Goal: Download file/media

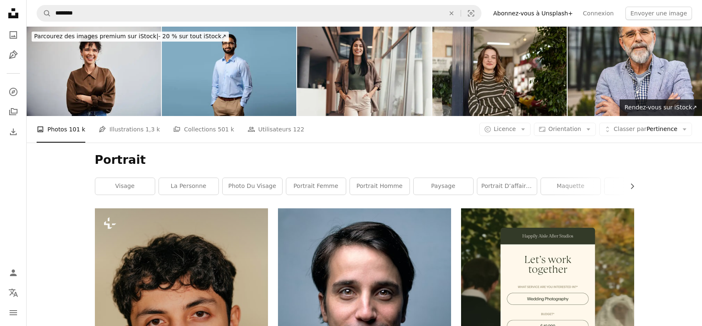
scroll to position [2352, 0]
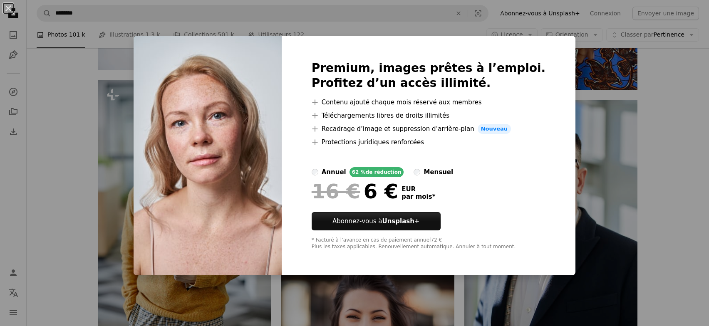
click at [654, 141] on div "An X shape Premium, images prêtes à l’emploi. Profitez d’un accès illimité. A p…" at bounding box center [354, 163] width 709 height 326
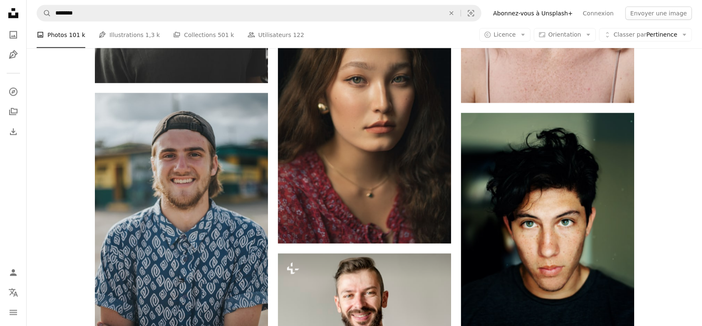
scroll to position [2809, 0]
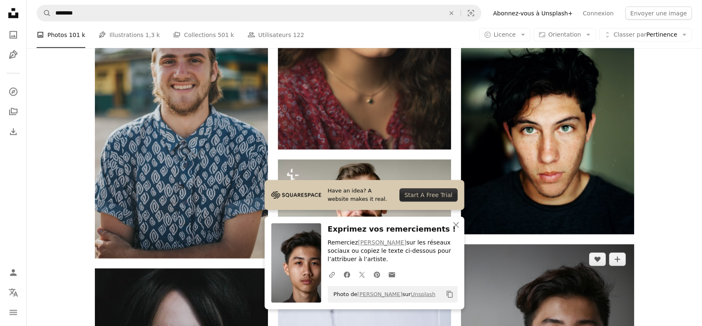
scroll to position [2976, 0]
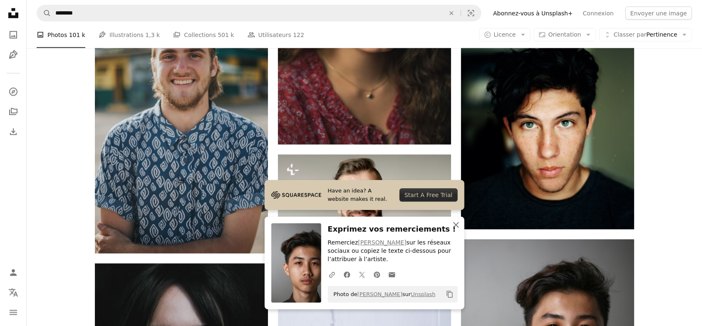
click at [454, 223] on icon "button" at bounding box center [456, 225] width 6 height 6
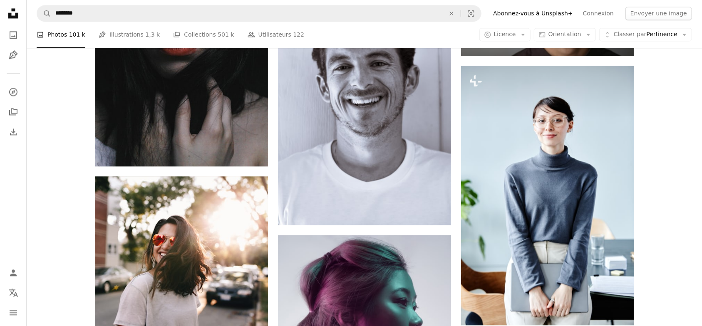
scroll to position [3392, 0]
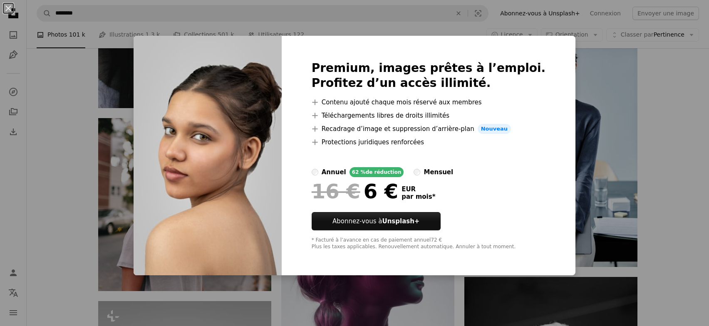
drag, startPoint x: 679, startPoint y: 114, endPoint x: 671, endPoint y: 139, distance: 26.3
click at [680, 114] on div "An X shape Premium, images prêtes à l’emploi. Profitez d’un accès illimité. A p…" at bounding box center [354, 163] width 709 height 326
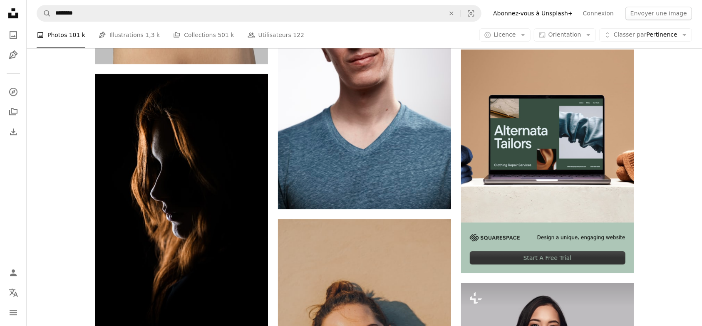
scroll to position [3891, 0]
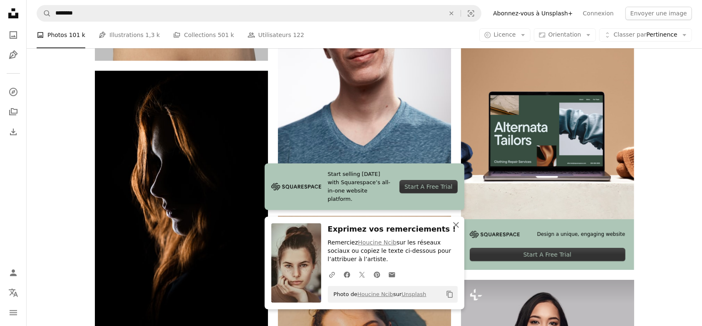
click at [459, 223] on icon "An X shape" at bounding box center [456, 225] width 10 height 10
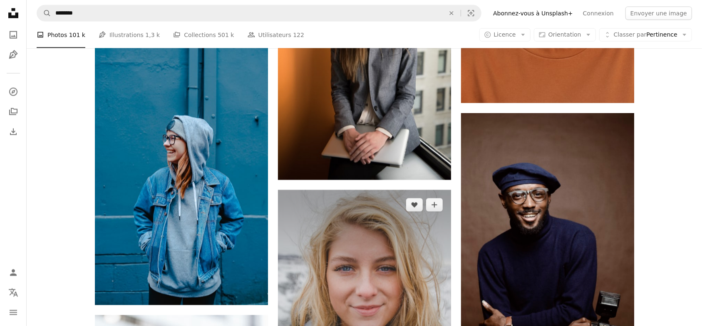
scroll to position [5056, 0]
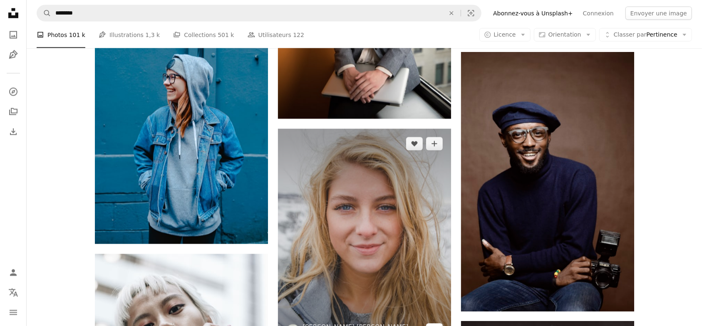
click at [436, 325] on icon "Arrow pointing down" at bounding box center [434, 330] width 7 height 10
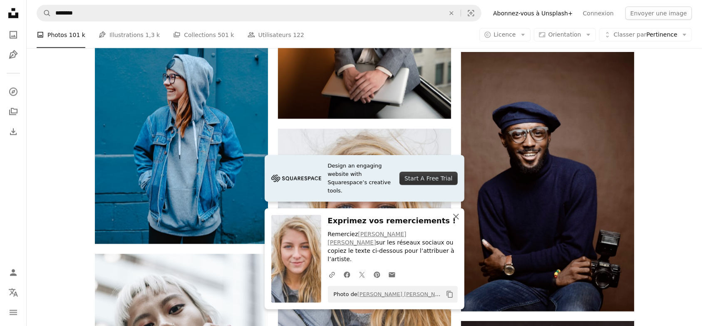
click at [458, 222] on icon "An X shape" at bounding box center [456, 217] width 10 height 10
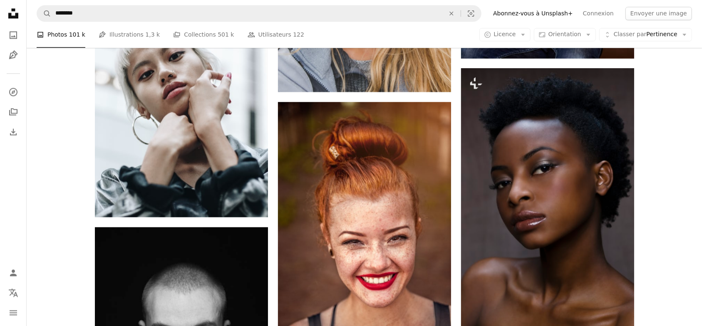
scroll to position [5306, 0]
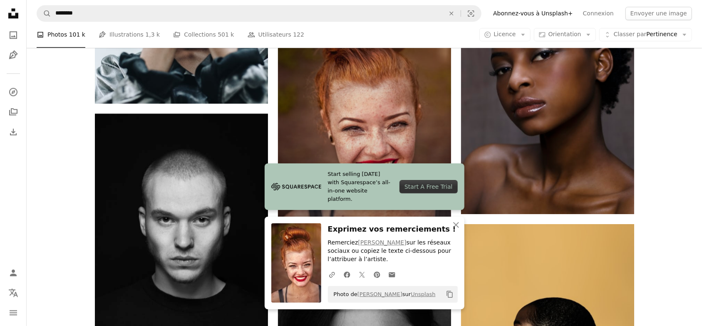
scroll to position [5431, 0]
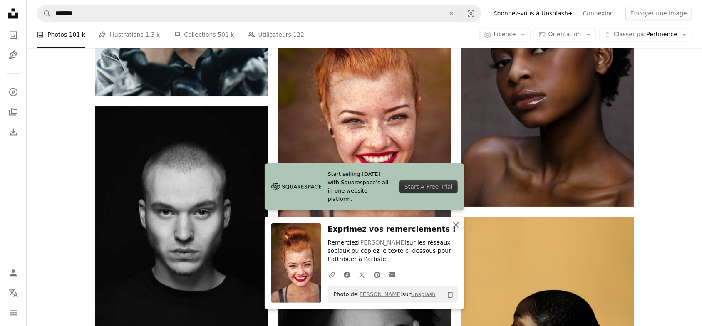
click at [457, 225] on icon "An X shape" at bounding box center [456, 225] width 10 height 10
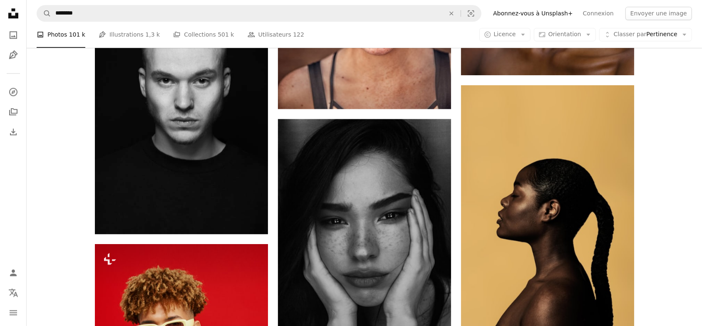
scroll to position [5556, 0]
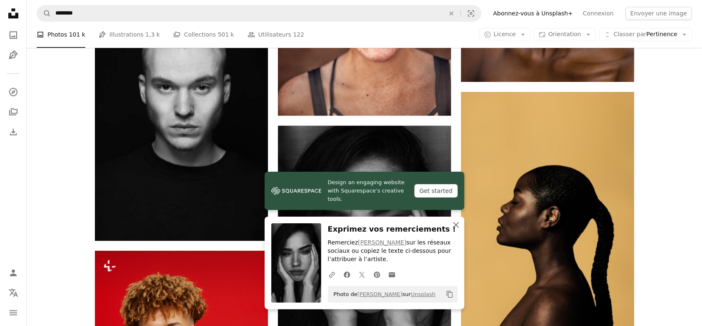
drag, startPoint x: 456, startPoint y: 223, endPoint x: 481, endPoint y: 213, distance: 27.1
click at [456, 223] on icon "An X shape" at bounding box center [456, 225] width 10 height 10
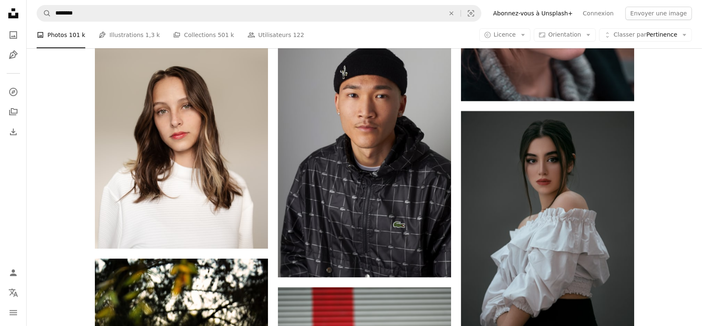
scroll to position [6055, 0]
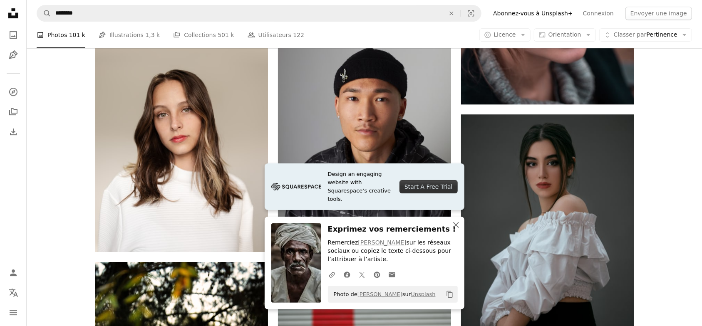
drag, startPoint x: 453, startPoint y: 225, endPoint x: 459, endPoint y: 223, distance: 5.7
click at [453, 225] on icon "An X shape" at bounding box center [456, 225] width 10 height 10
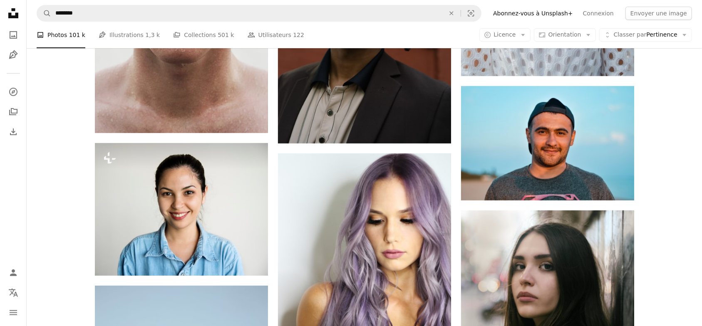
scroll to position [12837, 0]
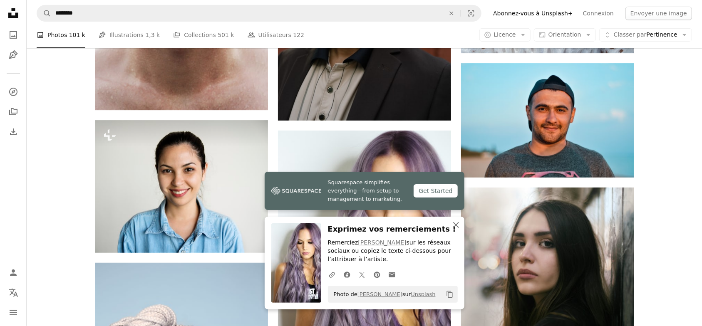
click at [458, 226] on icon "An X shape" at bounding box center [456, 225] width 10 height 10
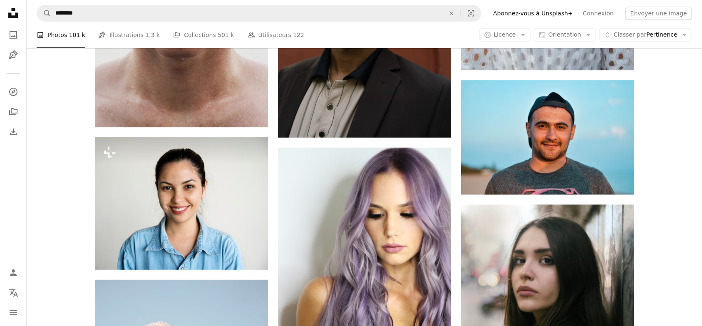
scroll to position [12754, 0]
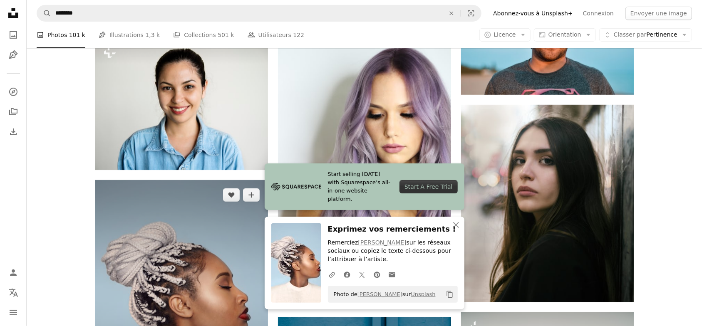
scroll to position [12920, 0]
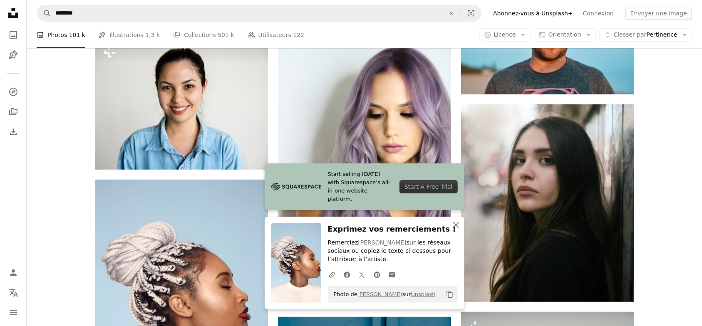
click at [458, 224] on icon "An X shape" at bounding box center [456, 225] width 10 height 10
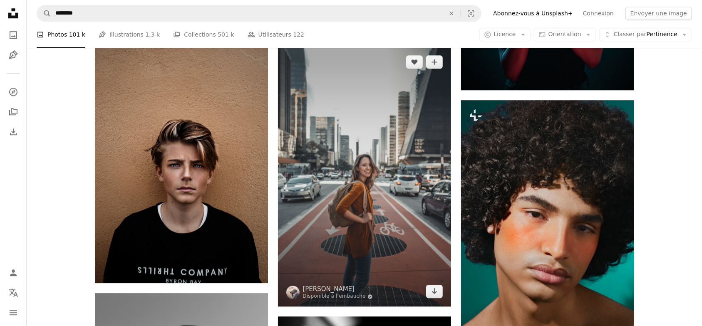
scroll to position [14252, 0]
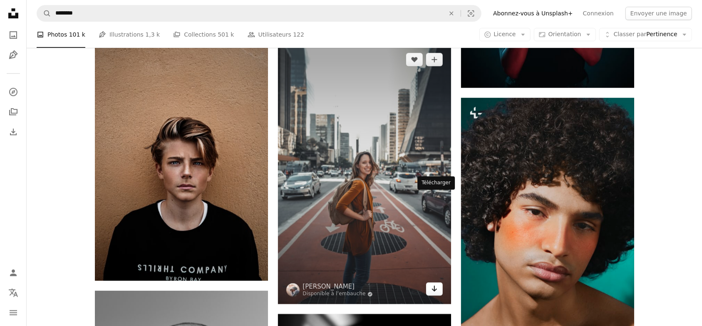
click at [434, 283] on link "Arrow pointing down" at bounding box center [434, 289] width 17 height 13
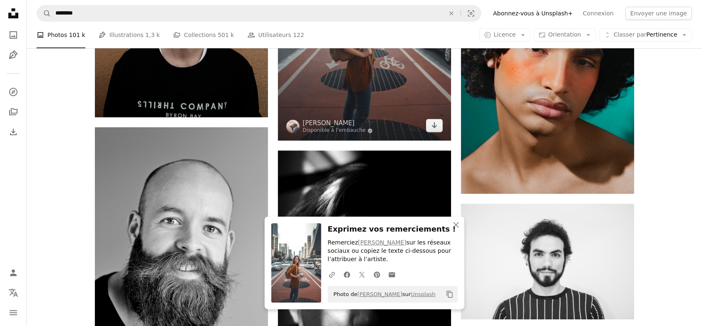
scroll to position [14418, 0]
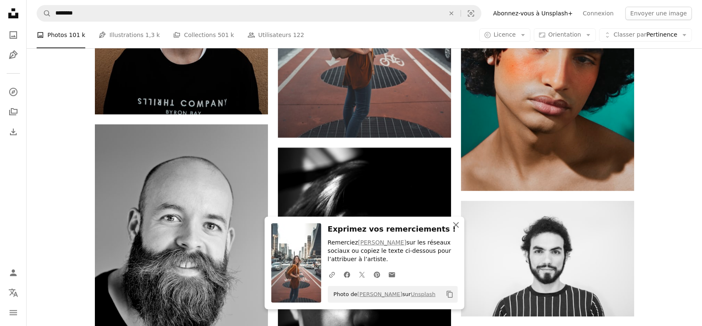
click at [458, 224] on icon "button" at bounding box center [456, 225] width 6 height 6
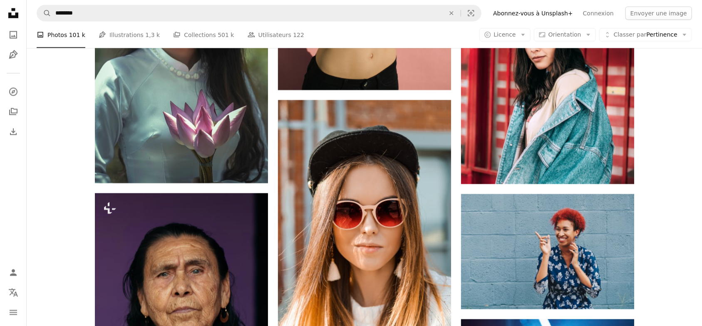
scroll to position [15583, 0]
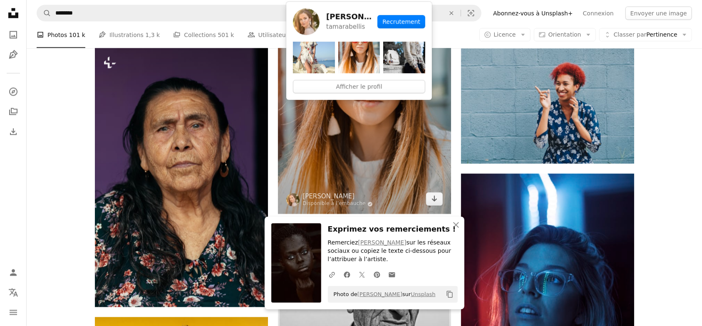
scroll to position [15708, 0]
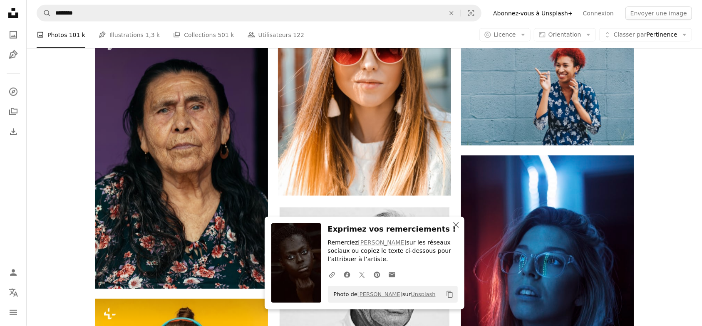
click at [454, 225] on icon "An X shape" at bounding box center [456, 225] width 10 height 10
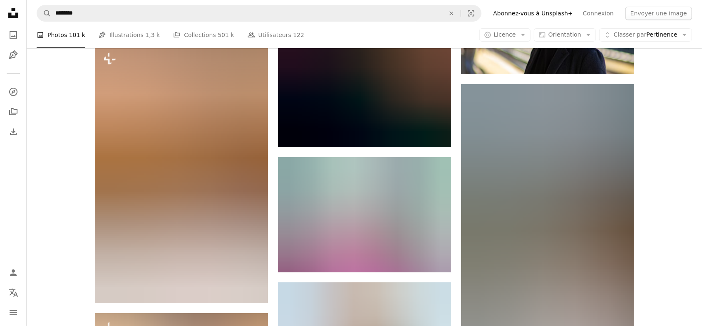
scroll to position [16873, 0]
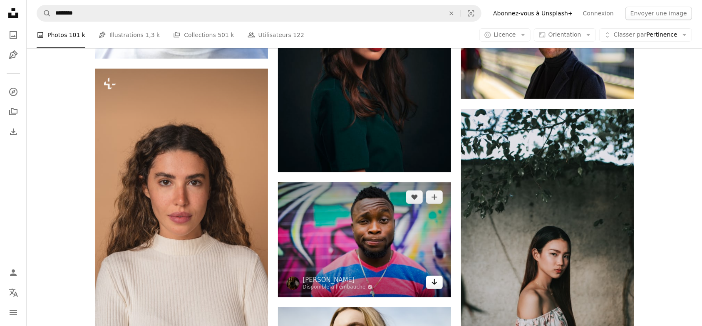
click at [440, 276] on link "Arrow pointing down" at bounding box center [434, 282] width 17 height 13
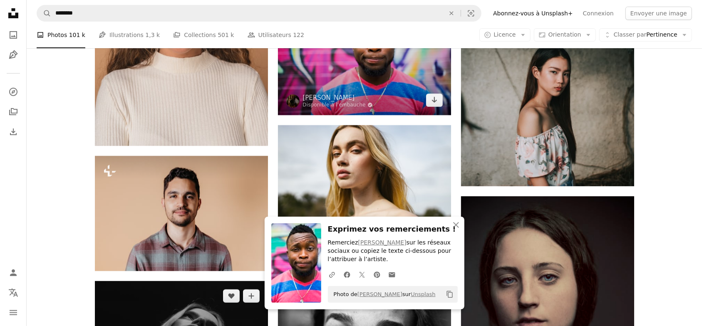
scroll to position [17081, 0]
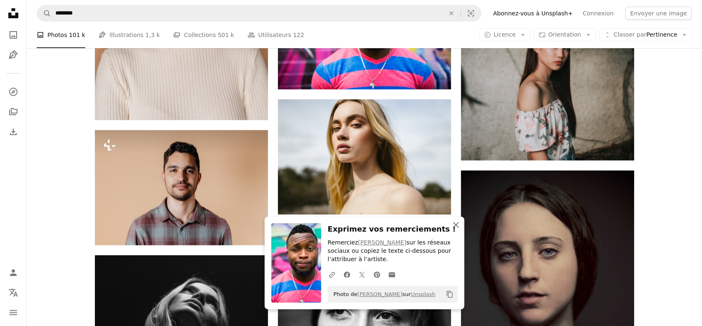
click at [453, 226] on icon "An X shape" at bounding box center [456, 225] width 10 height 10
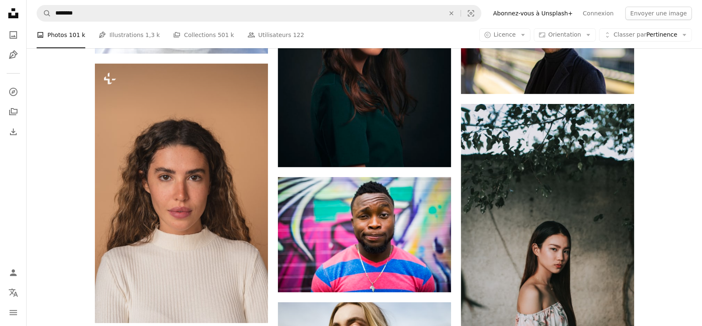
scroll to position [16873, 0]
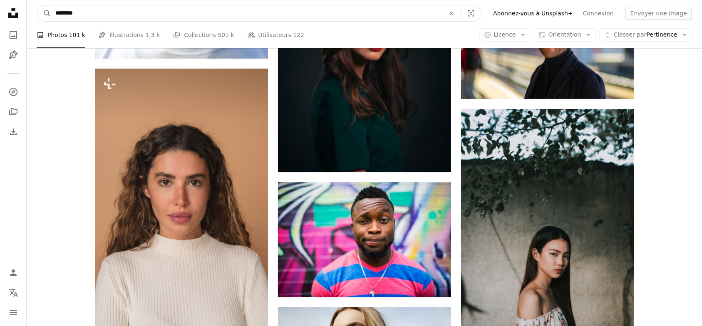
click at [121, 12] on input "********" at bounding box center [246, 13] width 391 height 16
type input "**********"
click at [37, 5] on button "A magnifying glass" at bounding box center [44, 13] width 14 height 16
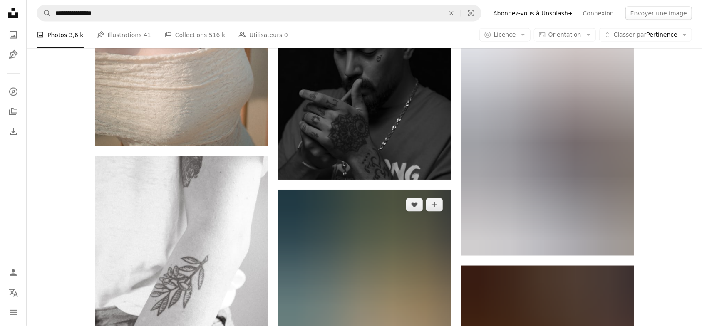
scroll to position [957, 0]
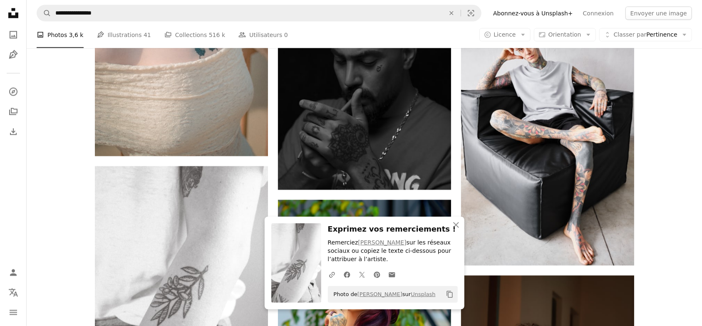
click at [455, 224] on icon "button" at bounding box center [456, 225] width 6 height 6
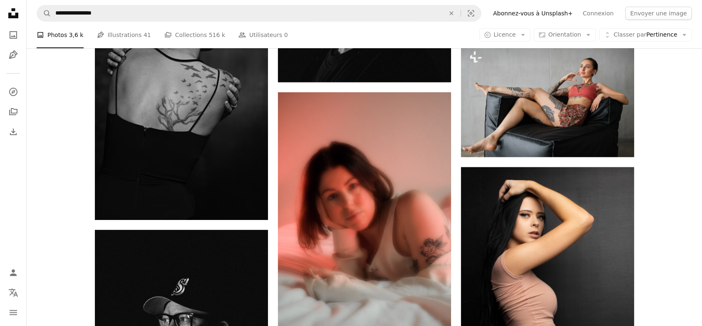
scroll to position [2247, 0]
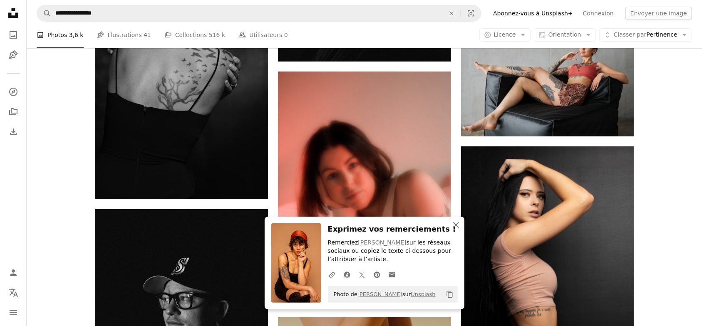
drag, startPoint x: 454, startPoint y: 223, endPoint x: 470, endPoint y: 221, distance: 16.8
click at [454, 223] on icon "button" at bounding box center [456, 225] width 6 height 6
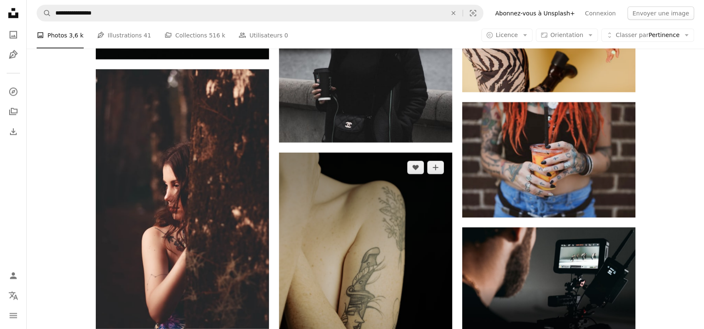
scroll to position [3245, 0]
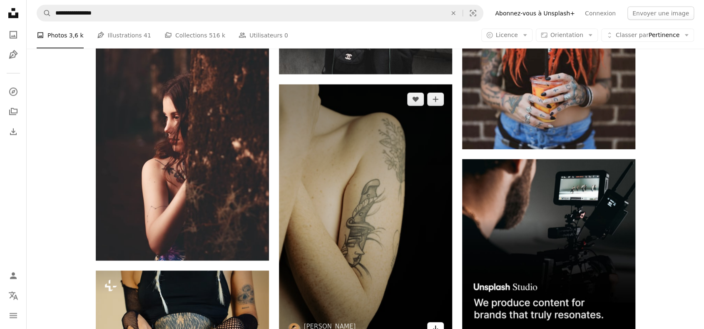
click at [435, 324] on icon "Arrow pointing down" at bounding box center [435, 329] width 7 height 10
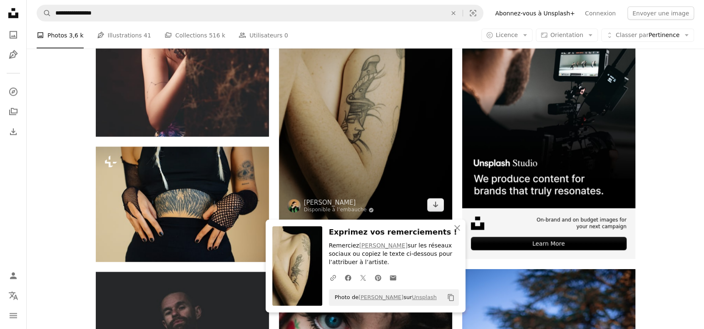
scroll to position [3370, 0]
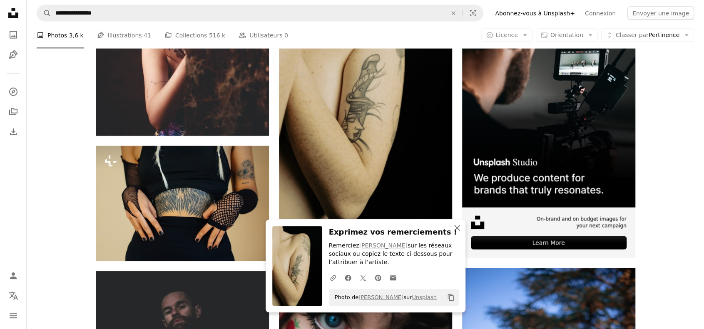
click at [454, 228] on icon "An X shape" at bounding box center [457, 228] width 10 height 10
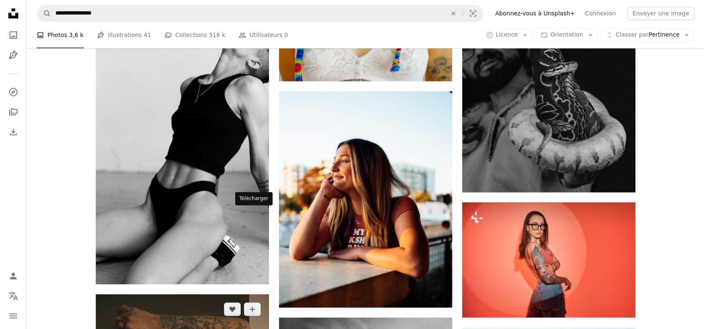
scroll to position [4993, 0]
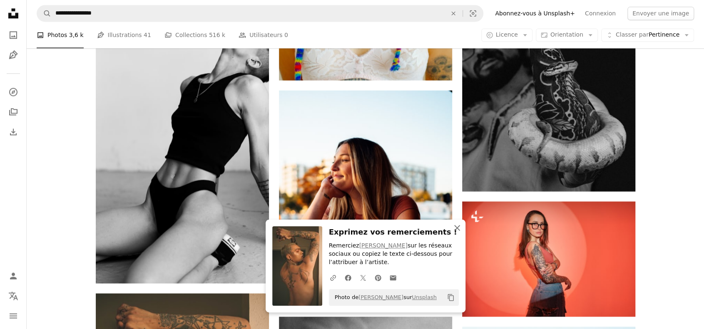
drag, startPoint x: 459, startPoint y: 228, endPoint x: 453, endPoint y: 191, distance: 37.1
click at [459, 228] on icon "An X shape" at bounding box center [457, 228] width 10 height 10
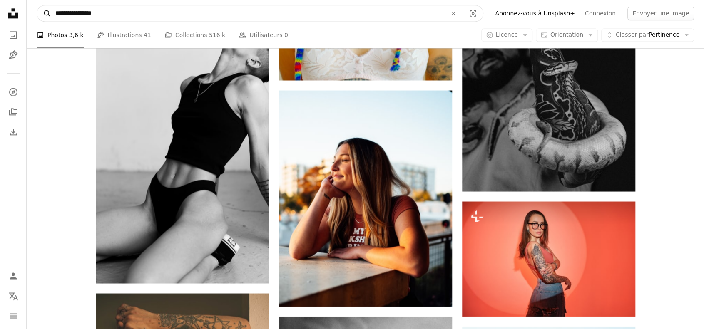
drag, startPoint x: 113, startPoint y: 14, endPoint x: 43, endPoint y: 9, distance: 70.1
click at [43, 10] on form "**********" at bounding box center [260, 13] width 446 height 17
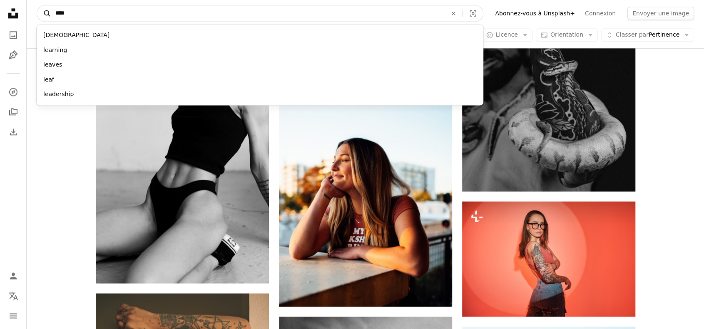
type input "****"
click at [37, 5] on button "A magnifying glass" at bounding box center [44, 13] width 14 height 16
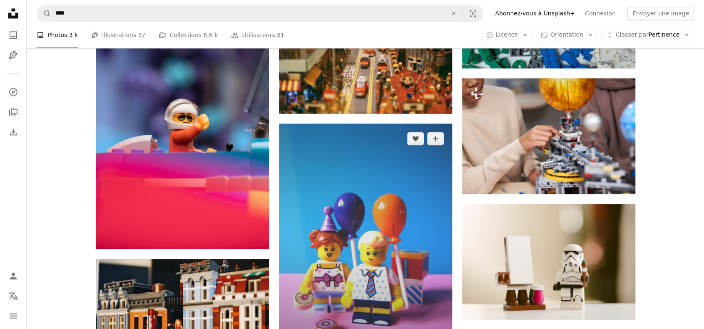
scroll to position [957, 0]
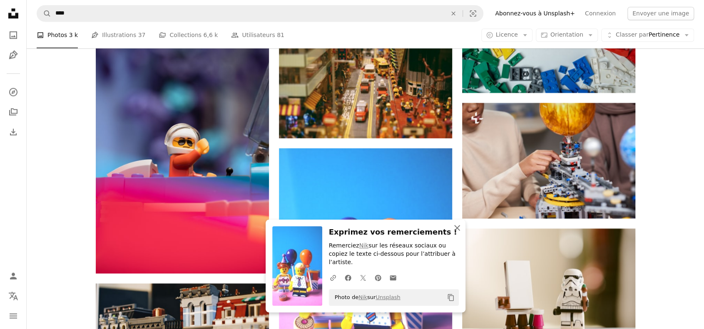
click at [455, 233] on icon "An X shape" at bounding box center [457, 228] width 10 height 10
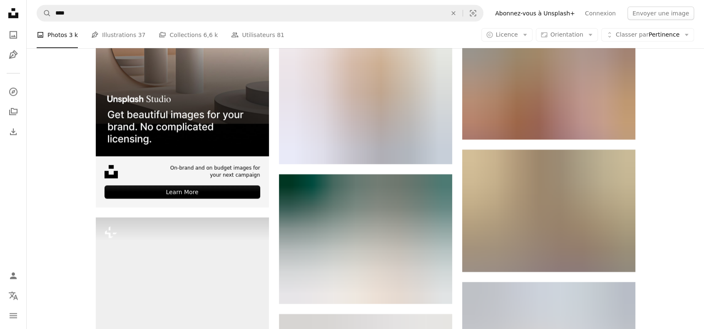
scroll to position [1540, 0]
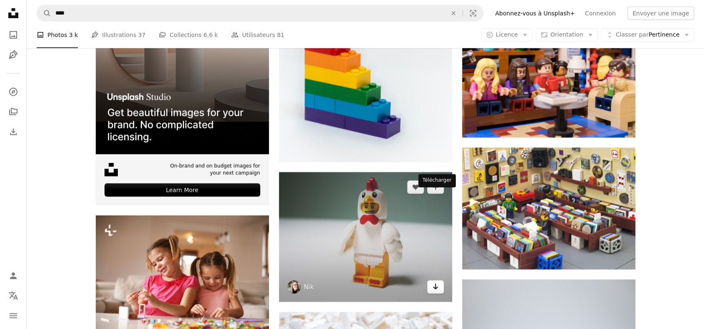
click at [434, 284] on icon "Télécharger" at bounding box center [434, 287] width 5 height 6
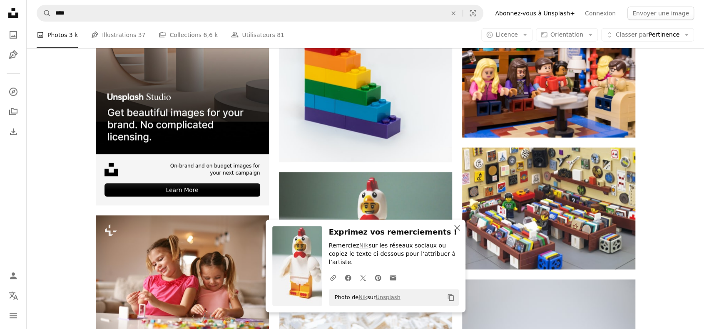
click at [458, 233] on icon "An X shape" at bounding box center [457, 228] width 10 height 10
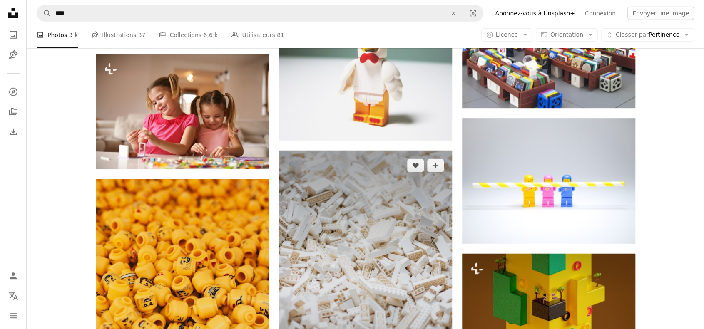
scroll to position [1664, 0]
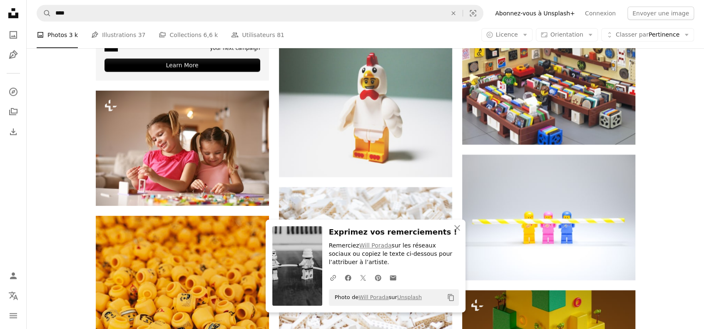
click at [672, 170] on div "Plus sign for Unsplash+ A heart A plus sign Getty Images Pour Unsplash+ A lock …" at bounding box center [365, 335] width 677 height 3581
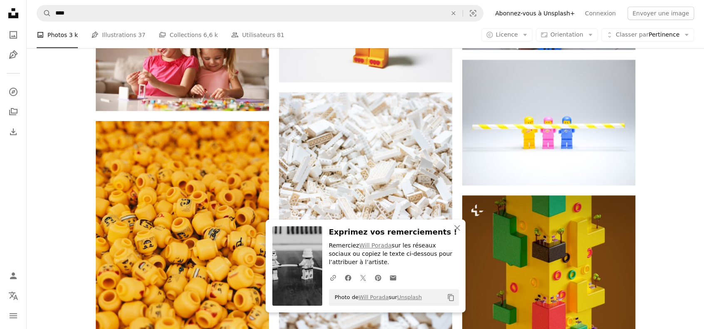
scroll to position [1789, 0]
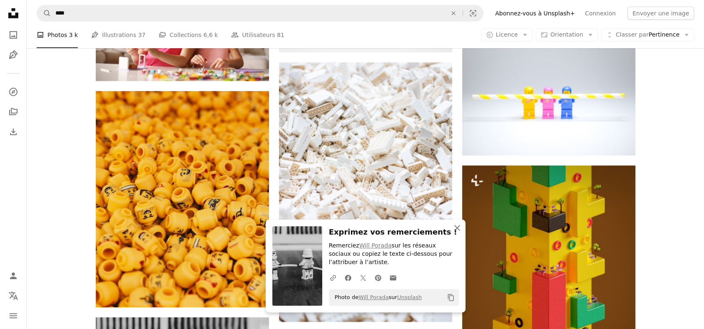
click at [456, 228] on icon "button" at bounding box center [457, 228] width 6 height 6
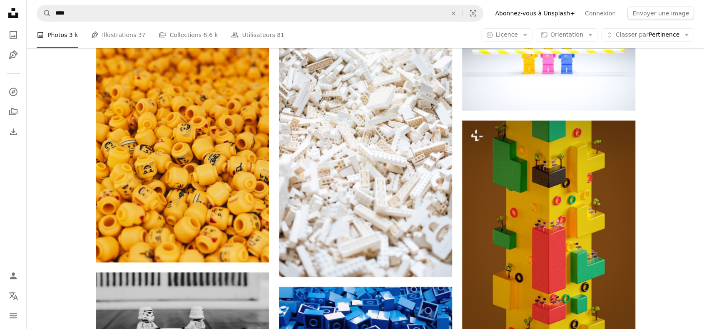
scroll to position [1831, 0]
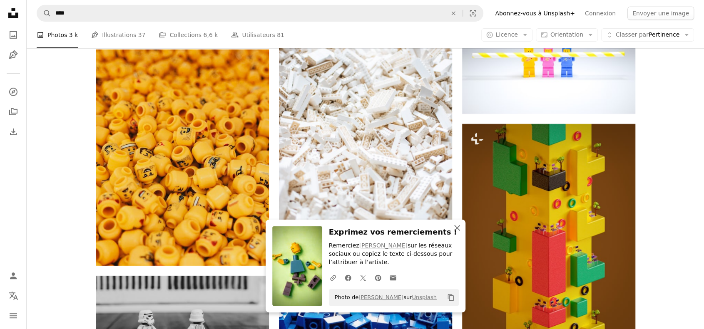
drag, startPoint x: 456, startPoint y: 228, endPoint x: 479, endPoint y: 224, distance: 23.2
click at [456, 228] on icon "button" at bounding box center [457, 228] width 6 height 6
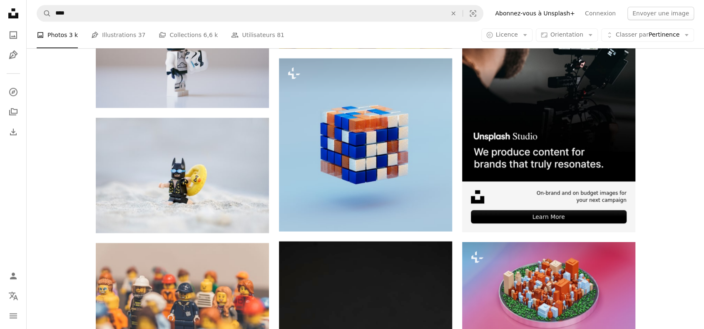
scroll to position [2746, 0]
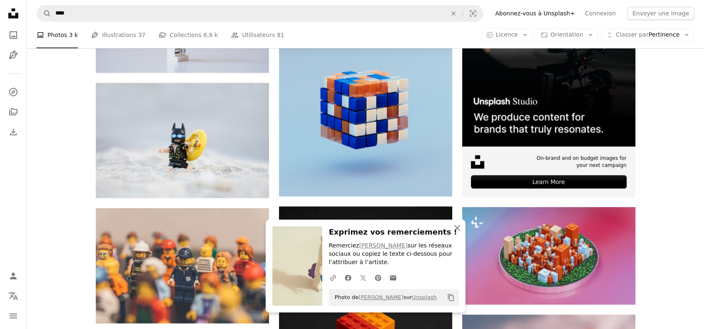
click at [456, 226] on icon "An X shape" at bounding box center [457, 228] width 10 height 10
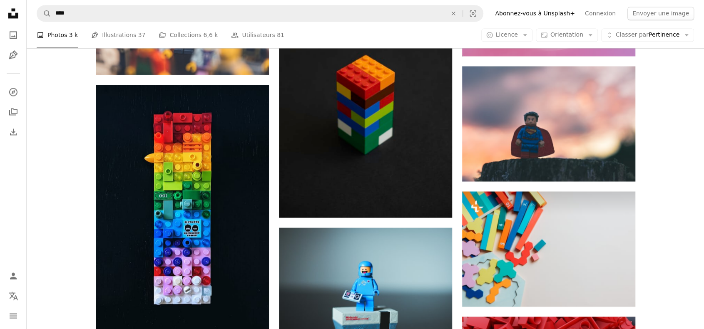
scroll to position [2996, 0]
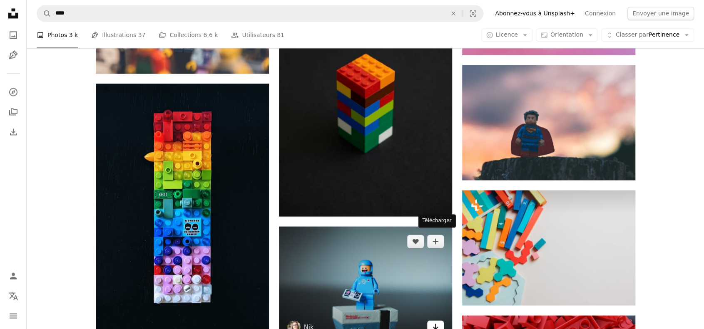
click at [437, 324] on icon "Télécharger" at bounding box center [434, 327] width 5 height 6
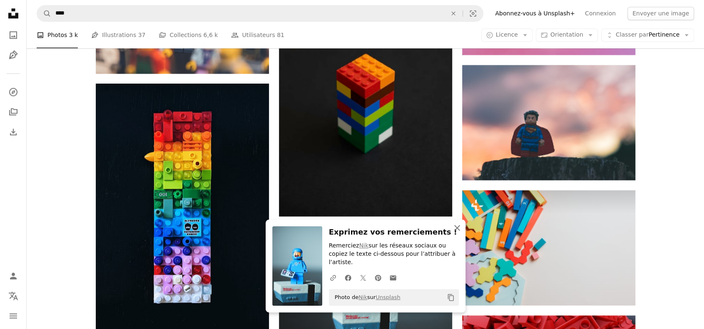
click at [456, 233] on icon "An X shape" at bounding box center [457, 228] width 10 height 10
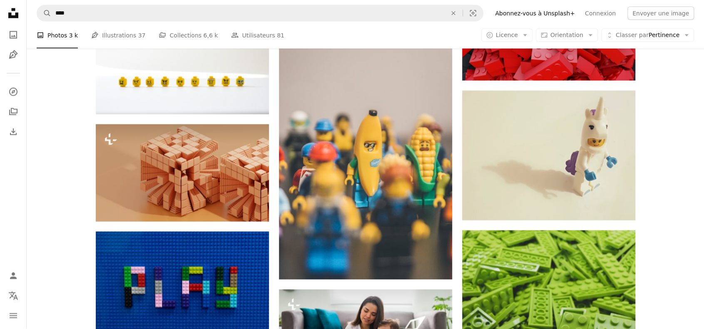
scroll to position [3287, 0]
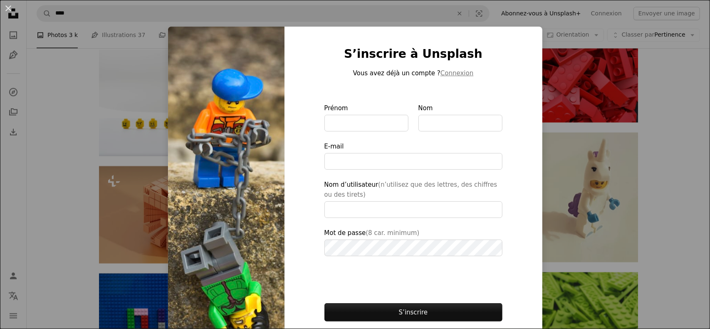
click at [666, 114] on div "An X shape S’inscrire à Unsplash Vous avez déjà un compte ? Connexion Prénom No…" at bounding box center [355, 164] width 710 height 329
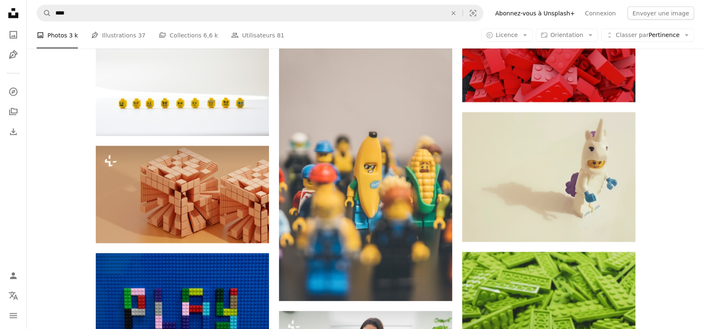
scroll to position [3370, 0]
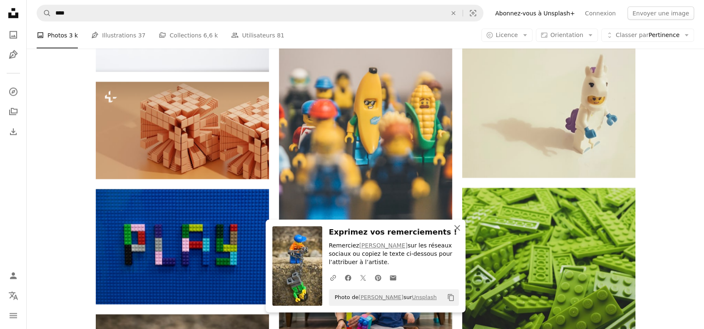
click at [459, 229] on icon "An X shape" at bounding box center [457, 228] width 10 height 10
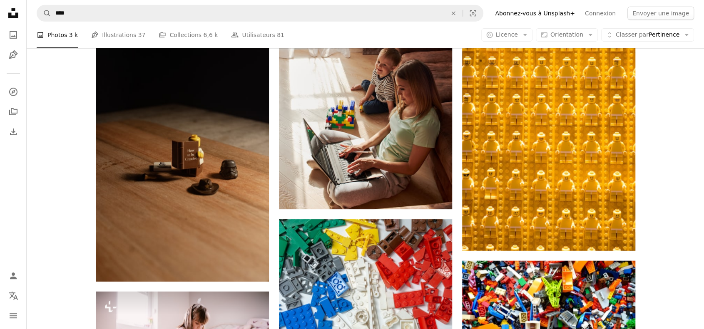
scroll to position [3953, 0]
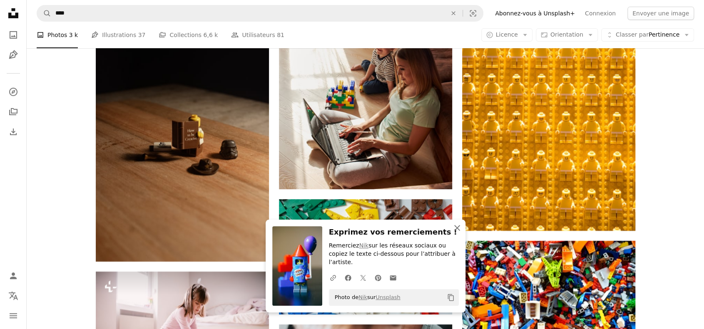
click at [456, 231] on icon "button" at bounding box center [457, 228] width 6 height 6
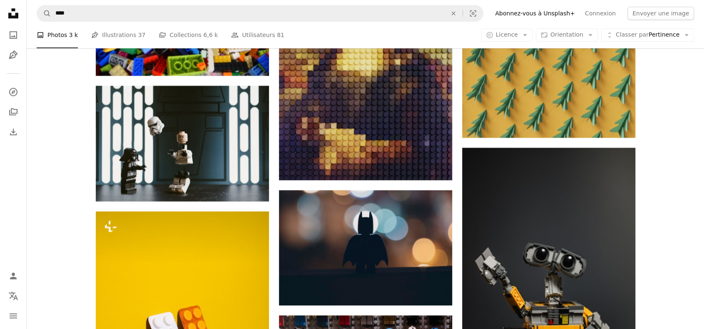
scroll to position [4785, 0]
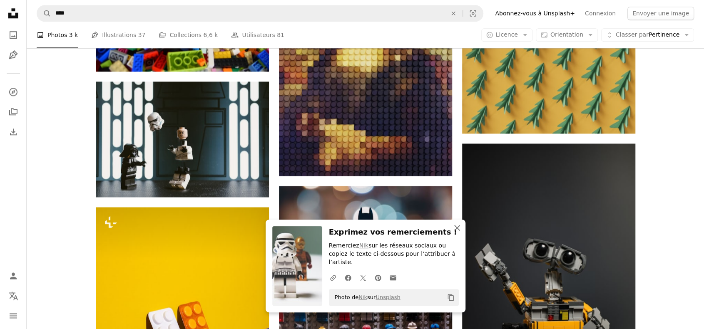
click at [457, 233] on icon "An X shape" at bounding box center [457, 228] width 10 height 10
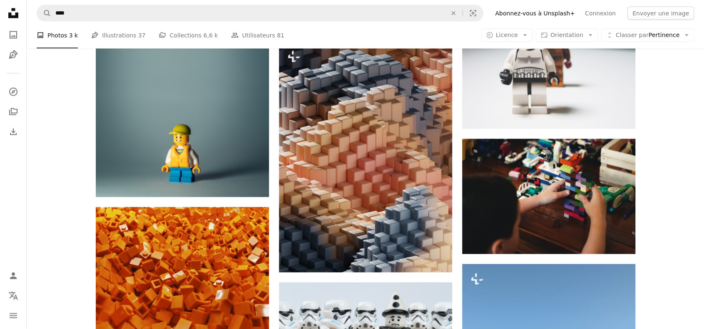
scroll to position [5451, 0]
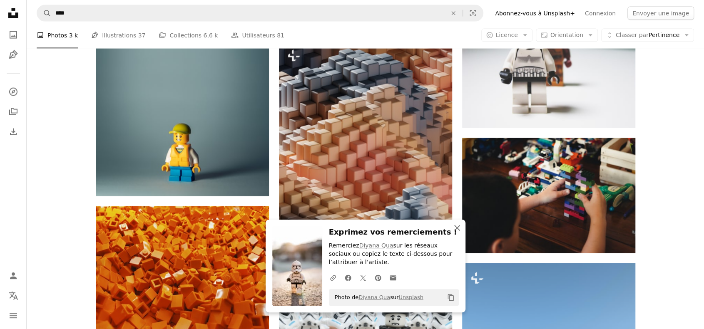
click at [457, 228] on icon "button" at bounding box center [457, 228] width 6 height 6
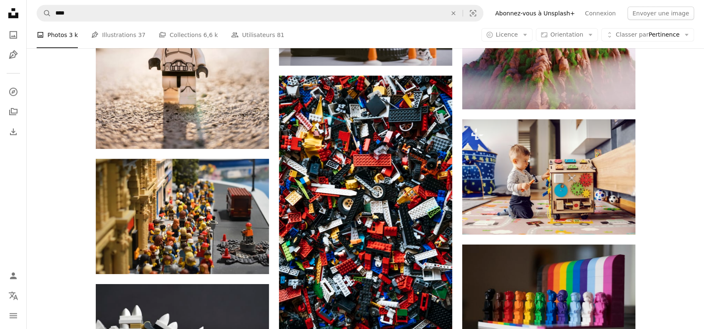
scroll to position [5908, 0]
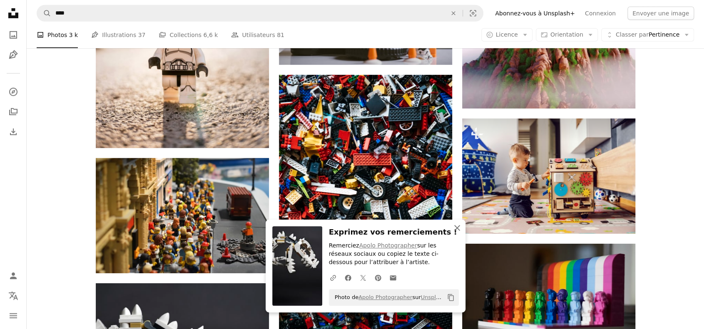
click at [459, 226] on icon "button" at bounding box center [457, 228] width 6 height 6
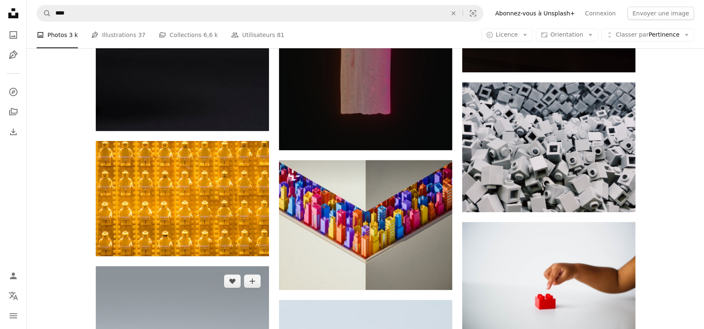
scroll to position [6324, 0]
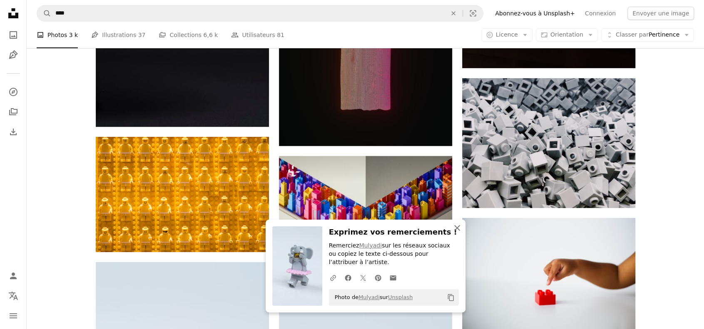
click at [456, 228] on icon "button" at bounding box center [457, 228] width 6 height 6
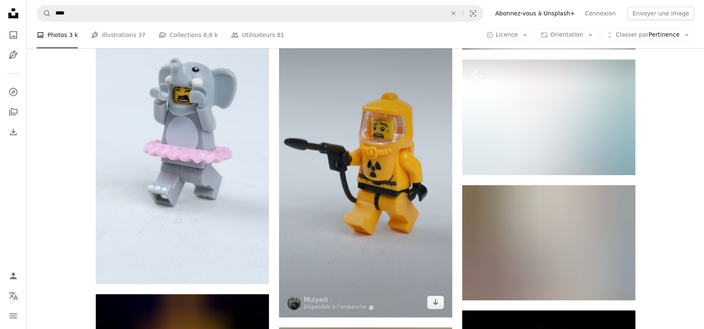
scroll to position [6616, 0]
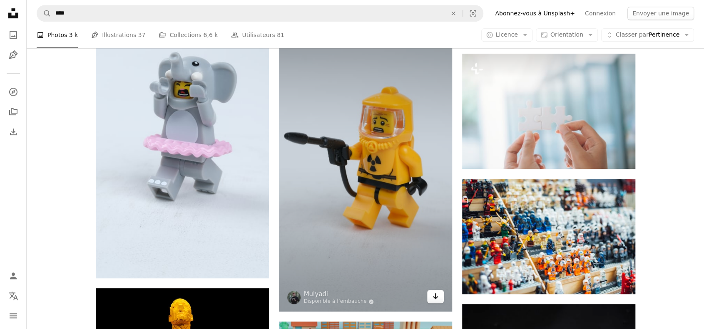
click at [439, 290] on link "Arrow pointing down" at bounding box center [435, 296] width 17 height 13
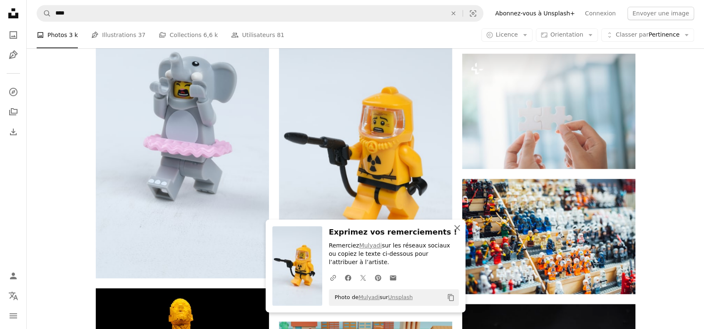
click at [459, 228] on icon "An X shape" at bounding box center [457, 228] width 10 height 10
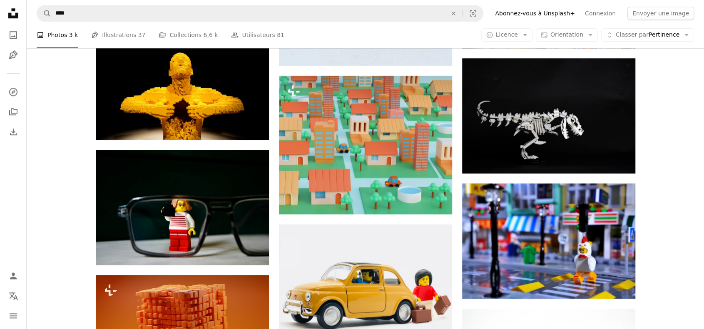
scroll to position [6865, 0]
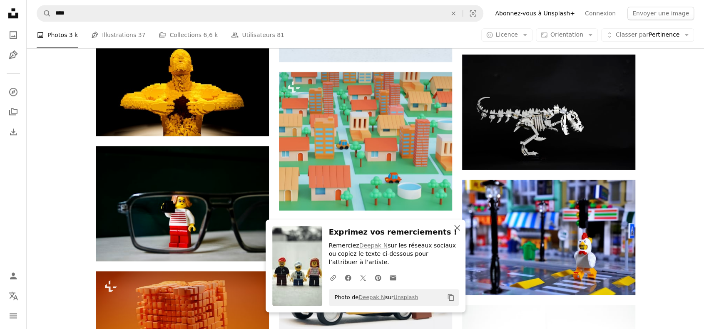
drag, startPoint x: 459, startPoint y: 227, endPoint x: 499, endPoint y: 224, distance: 40.0
click at [461, 228] on icon "An X shape" at bounding box center [457, 228] width 10 height 10
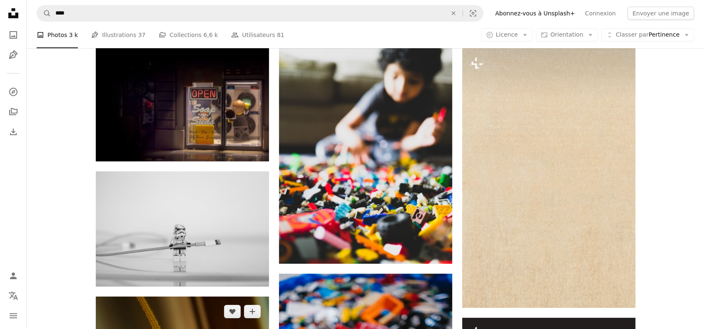
scroll to position [8197, 0]
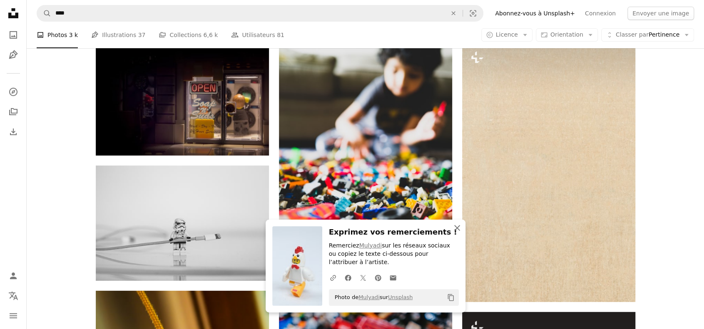
click at [456, 229] on icon "button" at bounding box center [457, 228] width 6 height 6
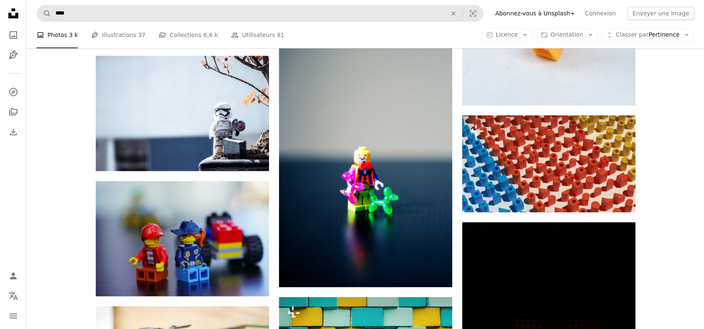
scroll to position [8946, 0]
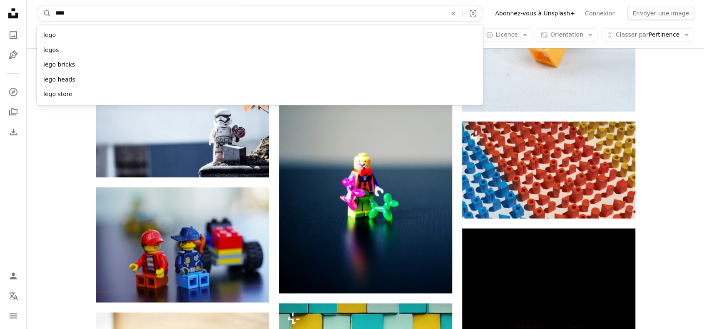
drag, startPoint x: 107, startPoint y: 15, endPoint x: 29, endPoint y: 14, distance: 77.8
click at [29, 15] on nav "A magnifying glass **** lego legos lego bricks lego heads lego store An X shape…" at bounding box center [365, 13] width 677 height 27
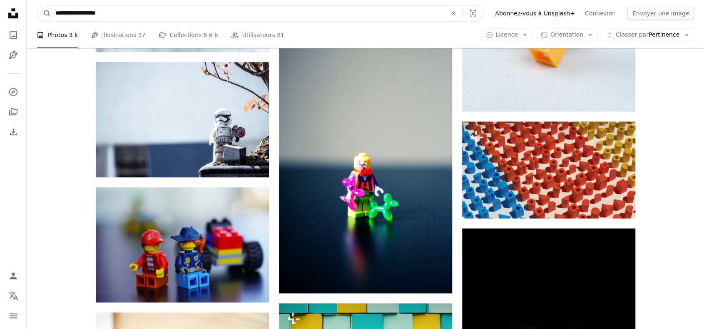
type input "**********"
click button "A magnifying glass" at bounding box center [44, 13] width 14 height 16
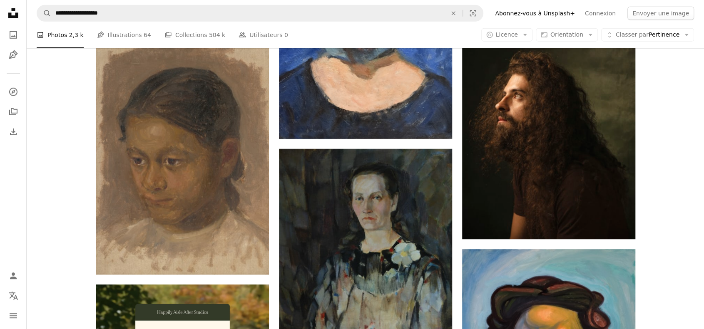
scroll to position [1706, 0]
